Goal: Find specific page/section

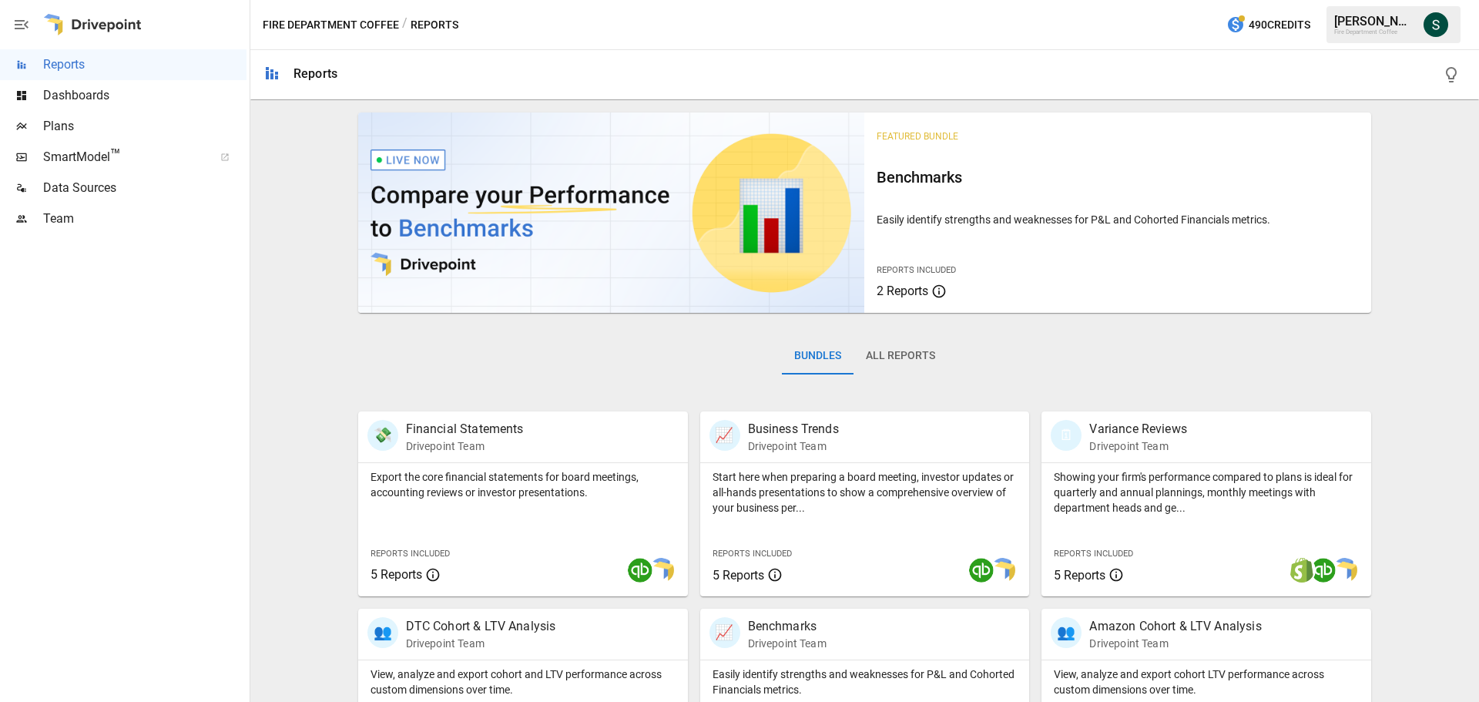
click at [69, 119] on span "Plans" at bounding box center [144, 126] width 203 height 18
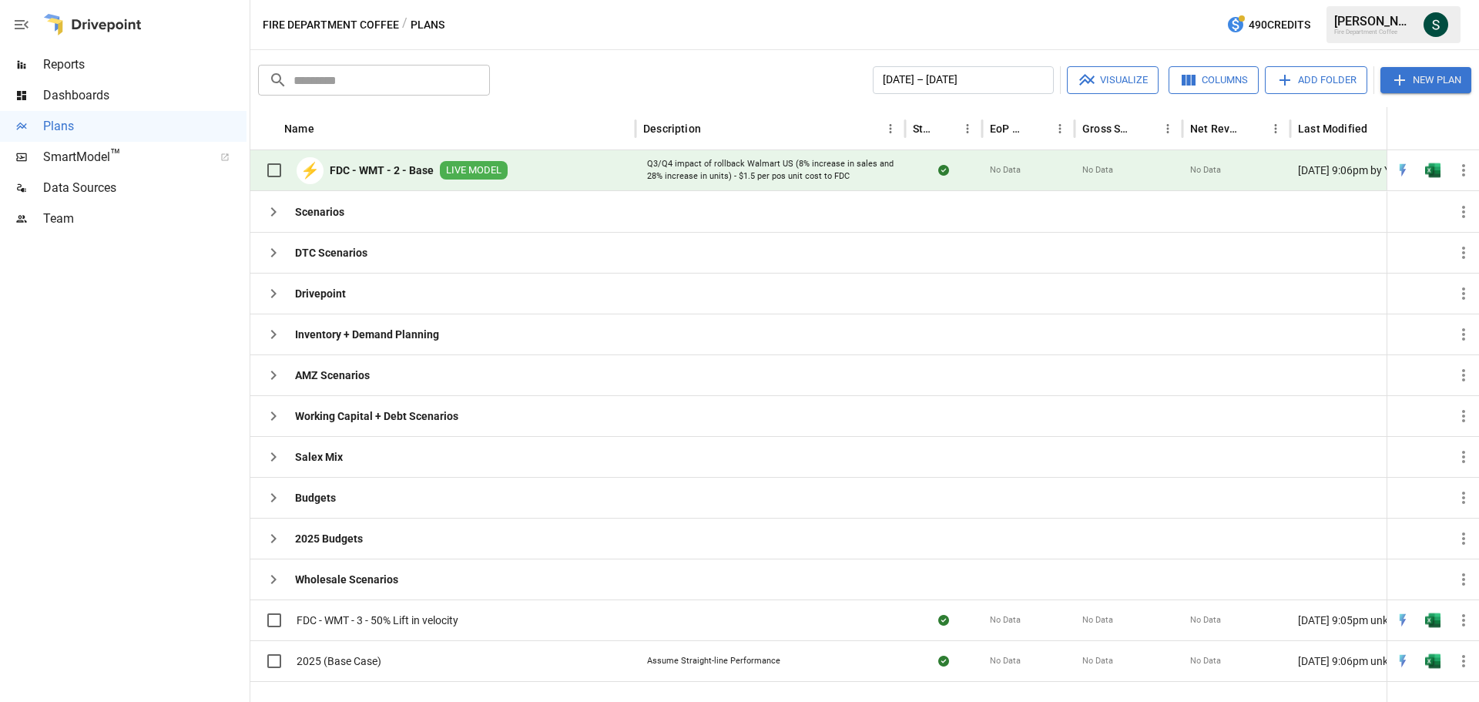
click at [365, 172] on b "FDC - WMT - 2 - Base" at bounding box center [382, 170] width 104 height 15
click at [352, 535] on b "2025 Budgets" at bounding box center [329, 538] width 68 height 15
click at [271, 495] on icon "button" at bounding box center [273, 498] width 18 height 18
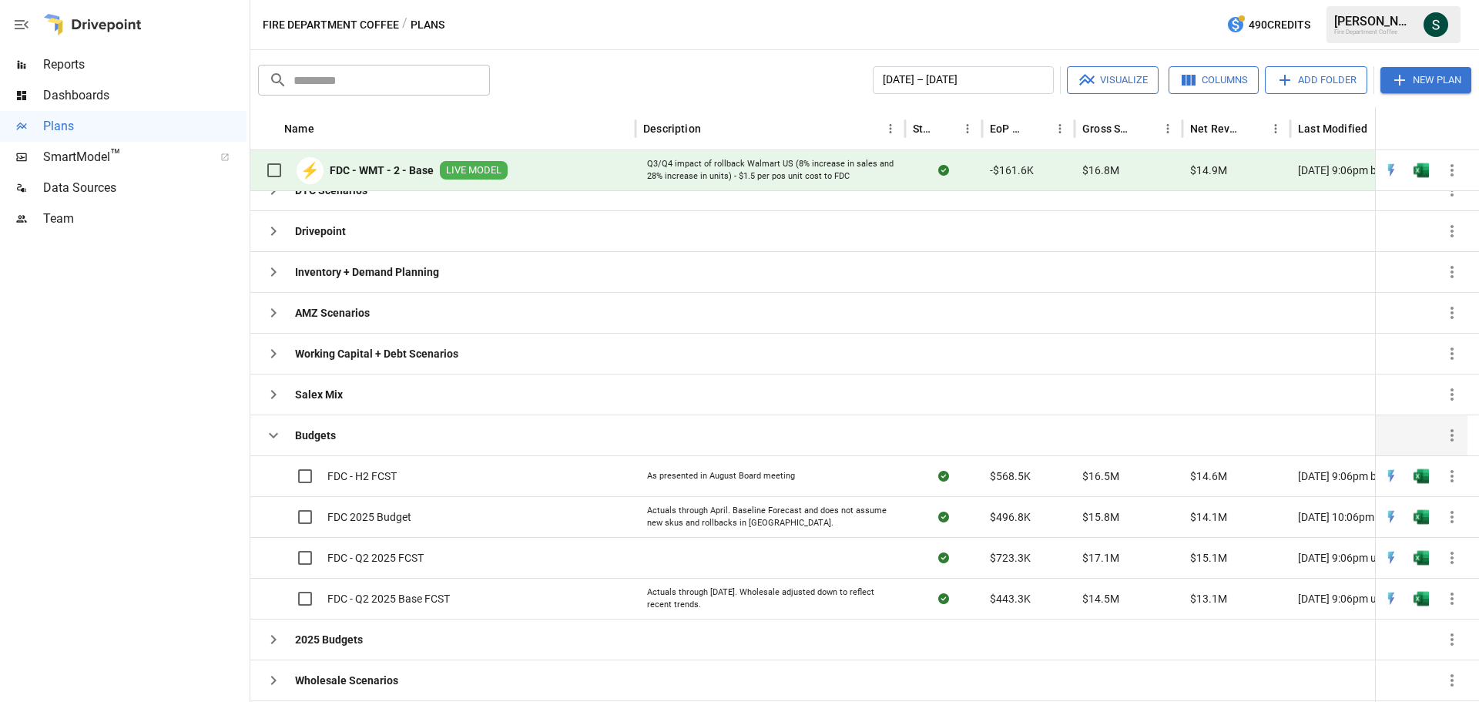
scroll to position [119, 0]
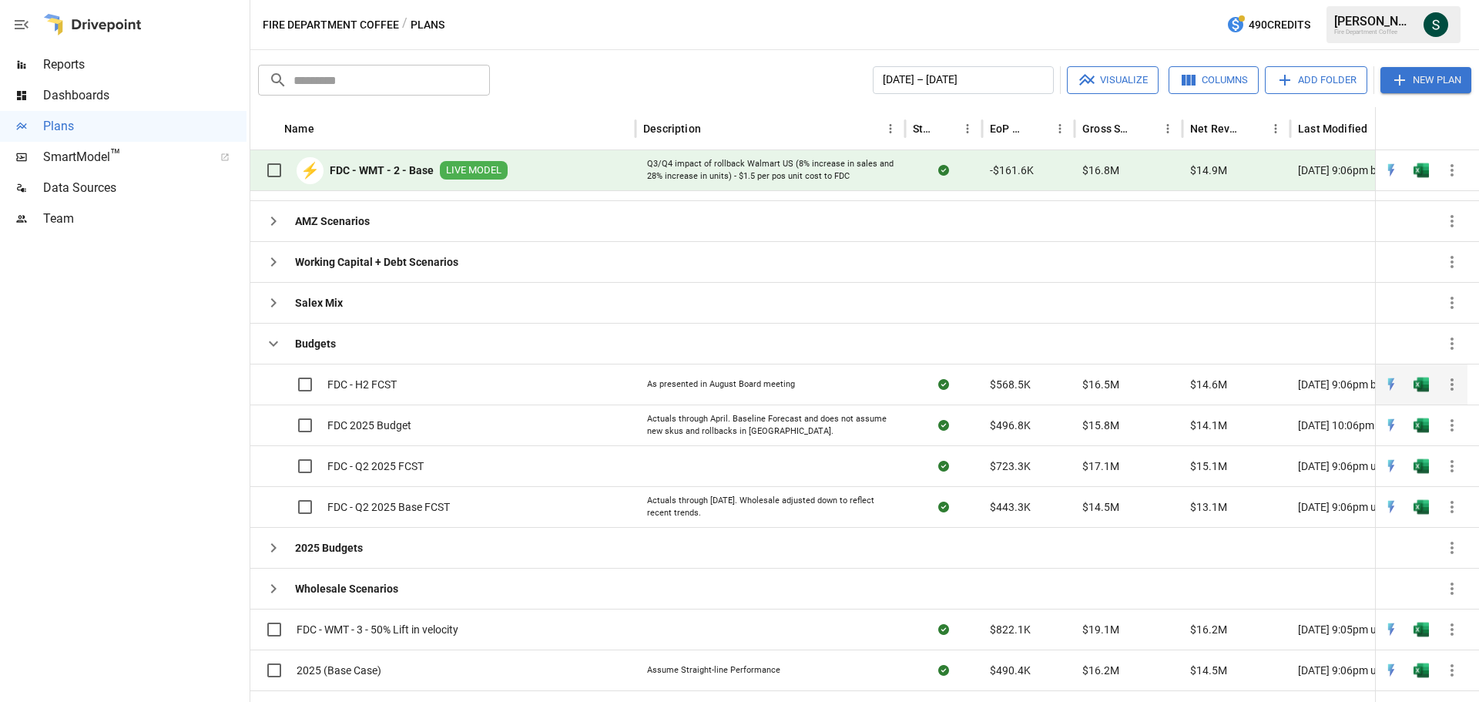
click at [361, 387] on span "FDC - H2 FCST" at bounding box center [361, 384] width 69 height 15
